Goal: Information Seeking & Learning: Find specific fact

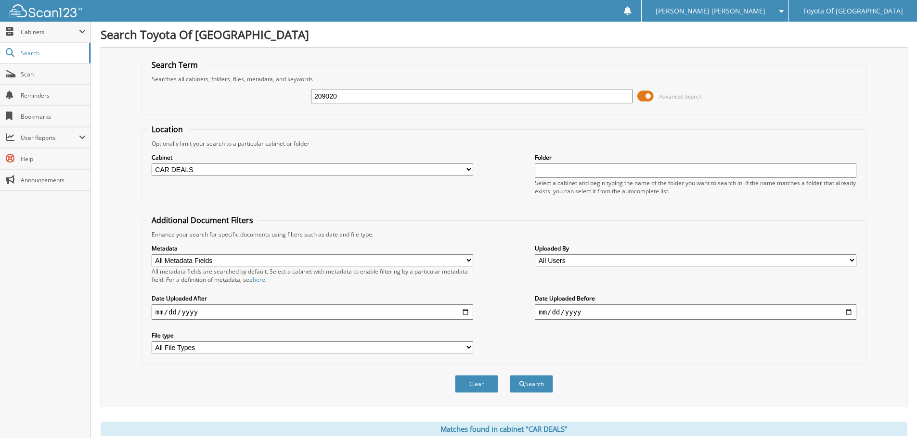
click at [365, 98] on input "209020" at bounding box center [471, 96] width 321 height 14
click at [470, 170] on select "All Cabinets ACCOUNTS PAYABLE ACCOUNTS RECEIVABLE BANKS RECS cancellations CAR …" at bounding box center [312, 170] width 321 height 12
select select "1628"
click at [152, 164] on select "All Cabinets ACCOUNTS PAYABLE ACCOUNTS RECEIVABLE BANKS RECS cancellations CAR …" at bounding box center [312, 170] width 321 height 12
drag, startPoint x: 357, startPoint y: 93, endPoint x: 245, endPoint y: 93, distance: 111.7
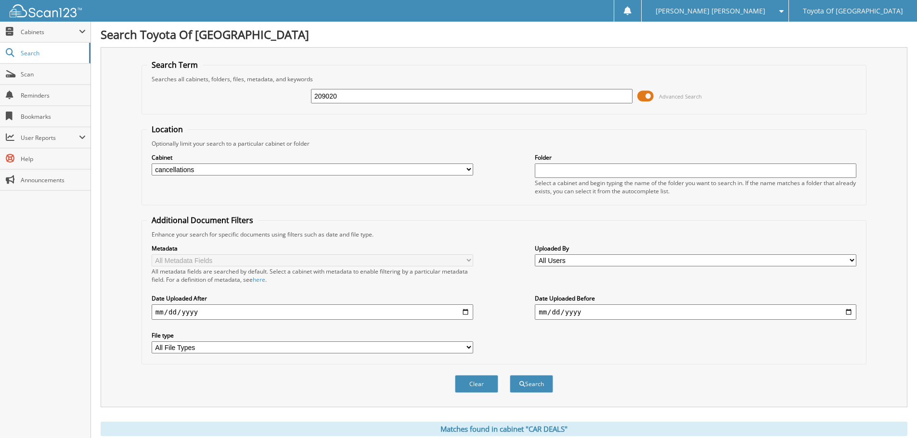
click at [245, 93] on div "209020 Advanced Search" at bounding box center [504, 96] width 714 height 26
type input "254214"
click at [510, 375] on button "Search" at bounding box center [531, 384] width 43 height 18
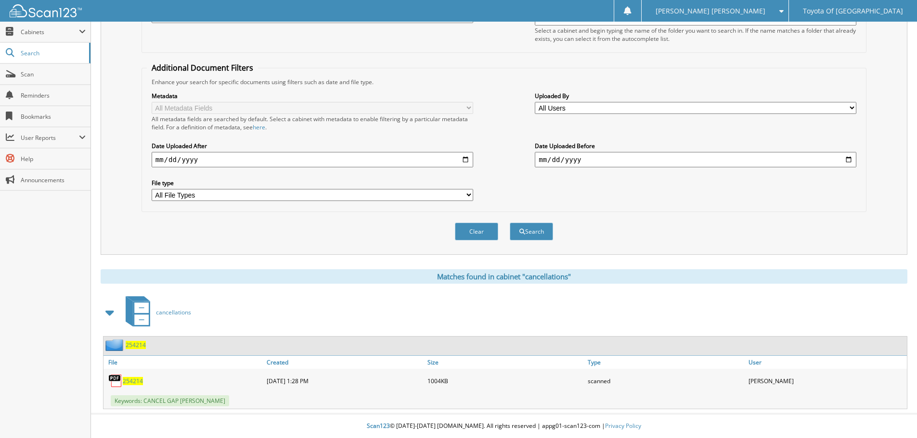
scroll to position [153, 0]
click at [139, 384] on span "254214" at bounding box center [133, 381] width 20 height 8
click at [139, 383] on span "254214" at bounding box center [133, 381] width 20 height 8
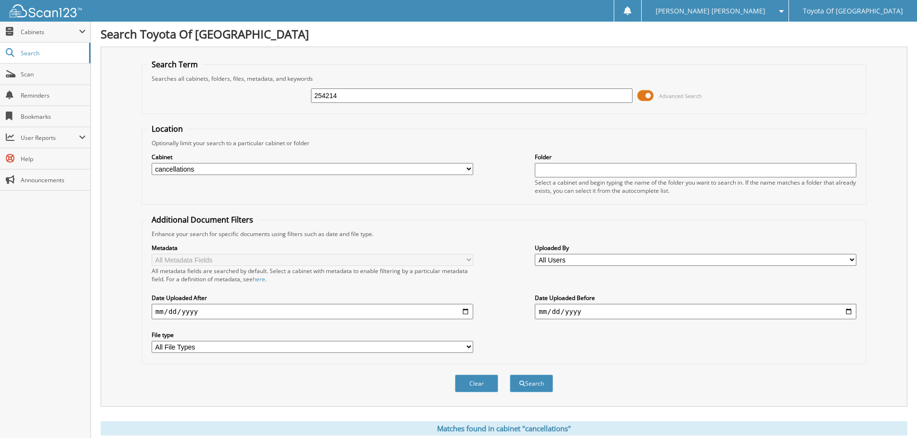
scroll to position [0, 0]
click at [468, 171] on select "All Cabinets ACCOUNTS PAYABLE ACCOUNTS RECEIVABLE BANKS RECS cancellations CAR …" at bounding box center [312, 170] width 321 height 12
select select "1627"
click at [152, 164] on select "All Cabinets ACCOUNTS PAYABLE ACCOUNTS RECEIVABLE BANKS RECS cancellations CAR …" at bounding box center [312, 170] width 321 height 12
drag, startPoint x: 344, startPoint y: 95, endPoint x: 239, endPoint y: 83, distance: 105.1
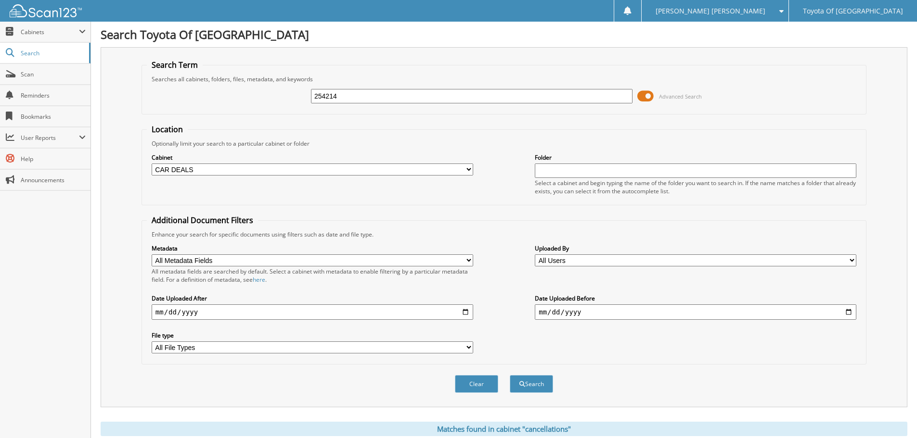
click at [239, 83] on fieldset "Search Term Searches all cabinets, folders, files, metadata, and keywords 25421…" at bounding box center [503, 87] width 725 height 55
type input "557850"
click at [510, 375] on button "Search" at bounding box center [531, 384] width 43 height 18
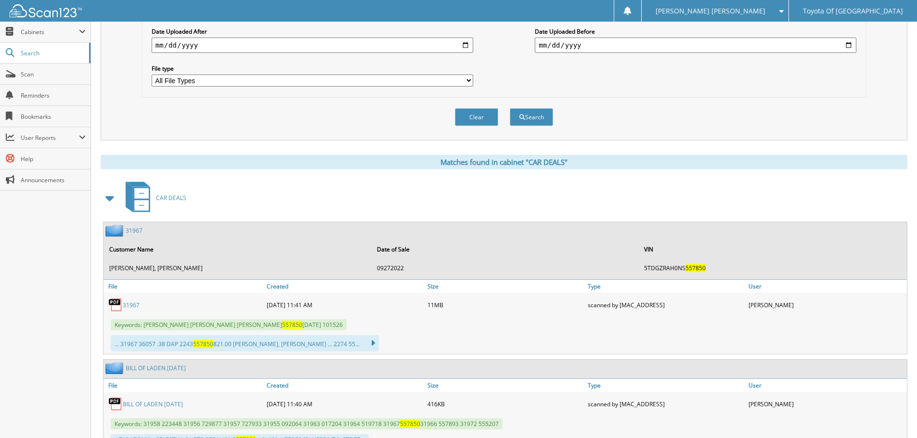
scroll to position [289, 0]
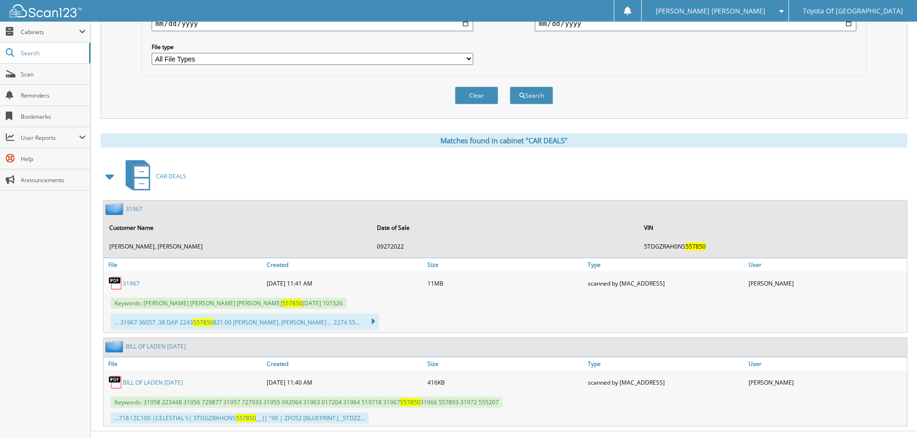
click at [126, 283] on link "31967" at bounding box center [131, 284] width 17 height 8
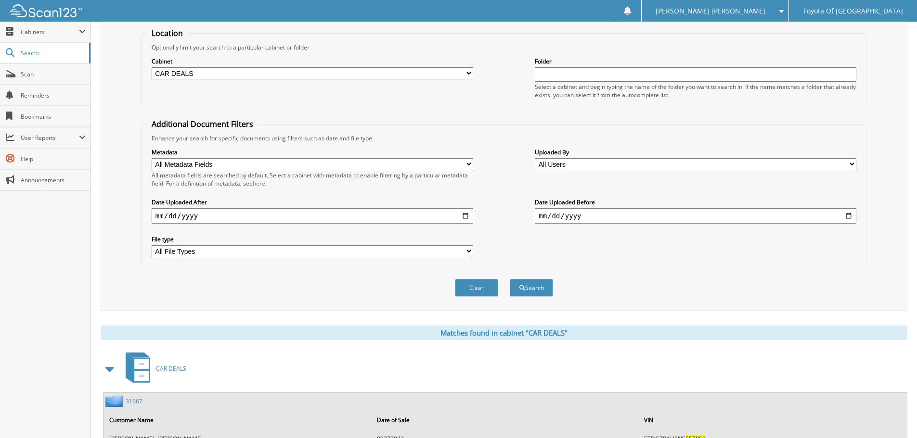
scroll to position [0, 0]
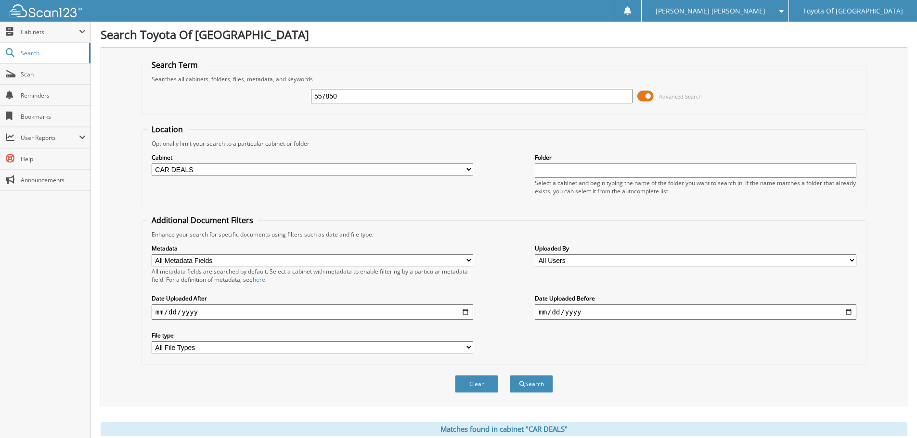
click at [470, 170] on select "All Cabinets ACCOUNTS PAYABLE ACCOUNTS RECEIVABLE BANKS RECS cancellations CAR …" at bounding box center [312, 170] width 321 height 12
select select "1628"
click at [152, 164] on select "All Cabinets ACCOUNTS PAYABLE ACCOUNTS RECEIVABLE BANKS RECS cancellations CAR …" at bounding box center [312, 170] width 321 height 12
drag, startPoint x: 343, startPoint y: 93, endPoint x: 224, endPoint y: 101, distance: 119.1
click at [224, 101] on div "557850 Advanced Search" at bounding box center [504, 96] width 714 height 26
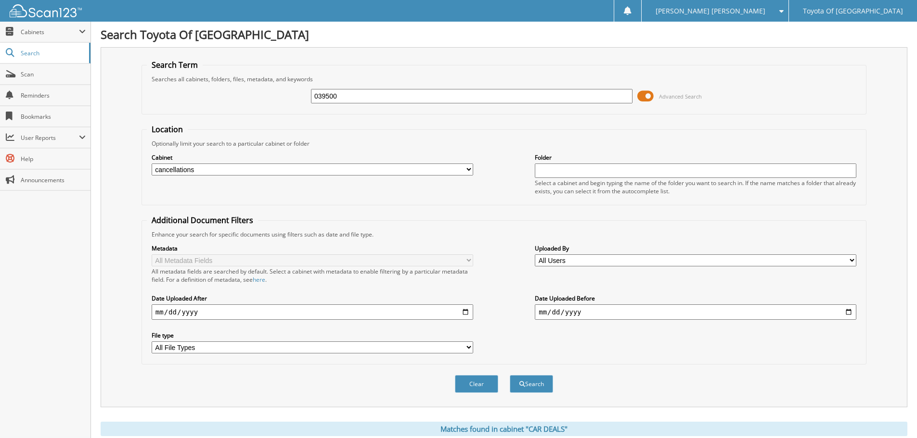
type input "039500"
click at [510, 375] on button "Search" at bounding box center [531, 384] width 43 height 18
